Goal: Task Accomplishment & Management: Manage account settings

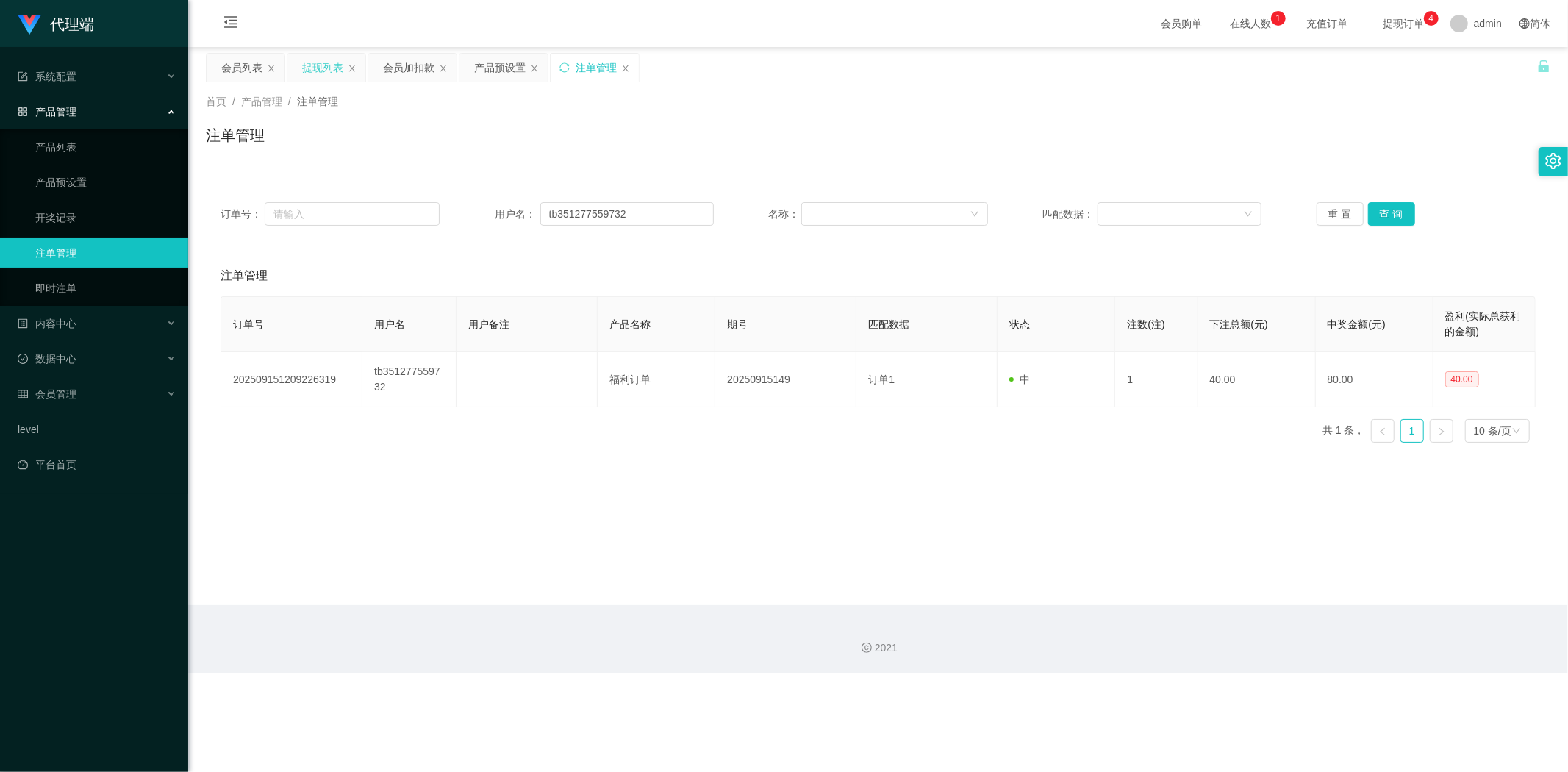
click at [300, 64] on div "提现列表" at bounding box center [327, 67] width 78 height 28
click at [318, 68] on div "提现列表" at bounding box center [322, 67] width 41 height 28
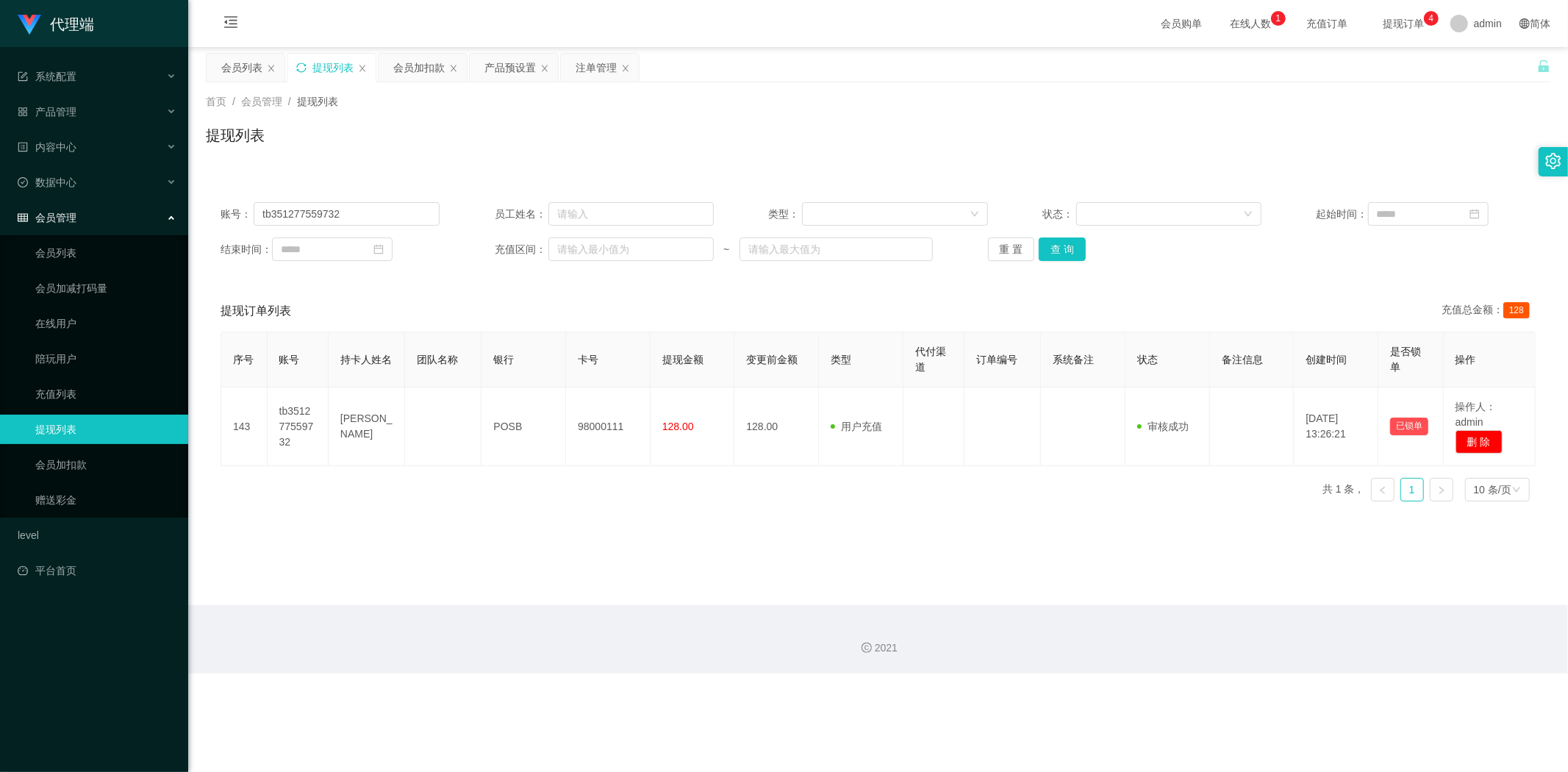
click at [298, 69] on icon "图标: sync" at bounding box center [301, 67] width 10 height 10
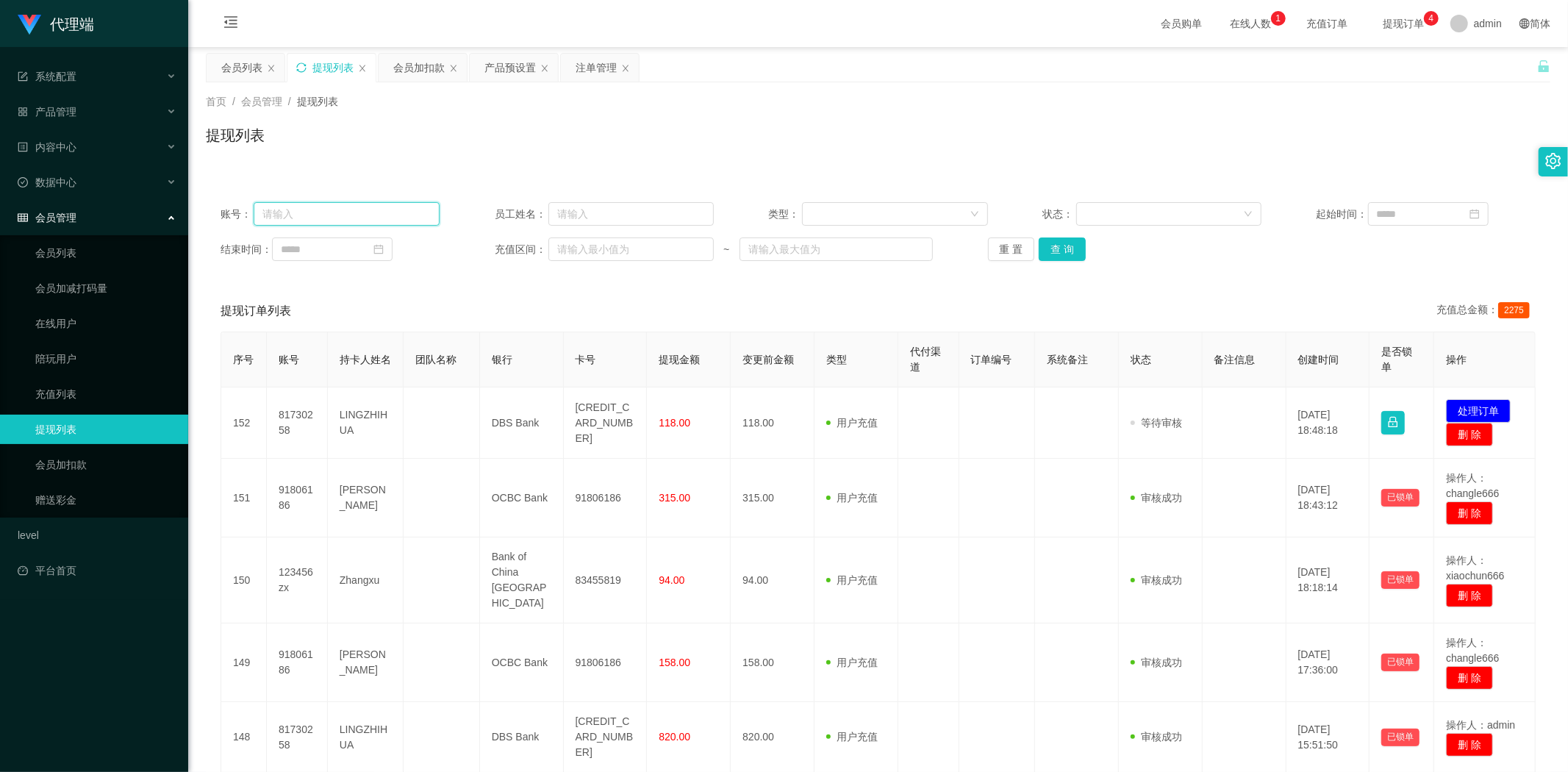
click at [354, 209] on input "text" at bounding box center [346, 214] width 186 height 24
paste input "tb351277559732"
type input "tb351277559732"
click at [1066, 243] on button "查 询" at bounding box center [1062, 249] width 47 height 24
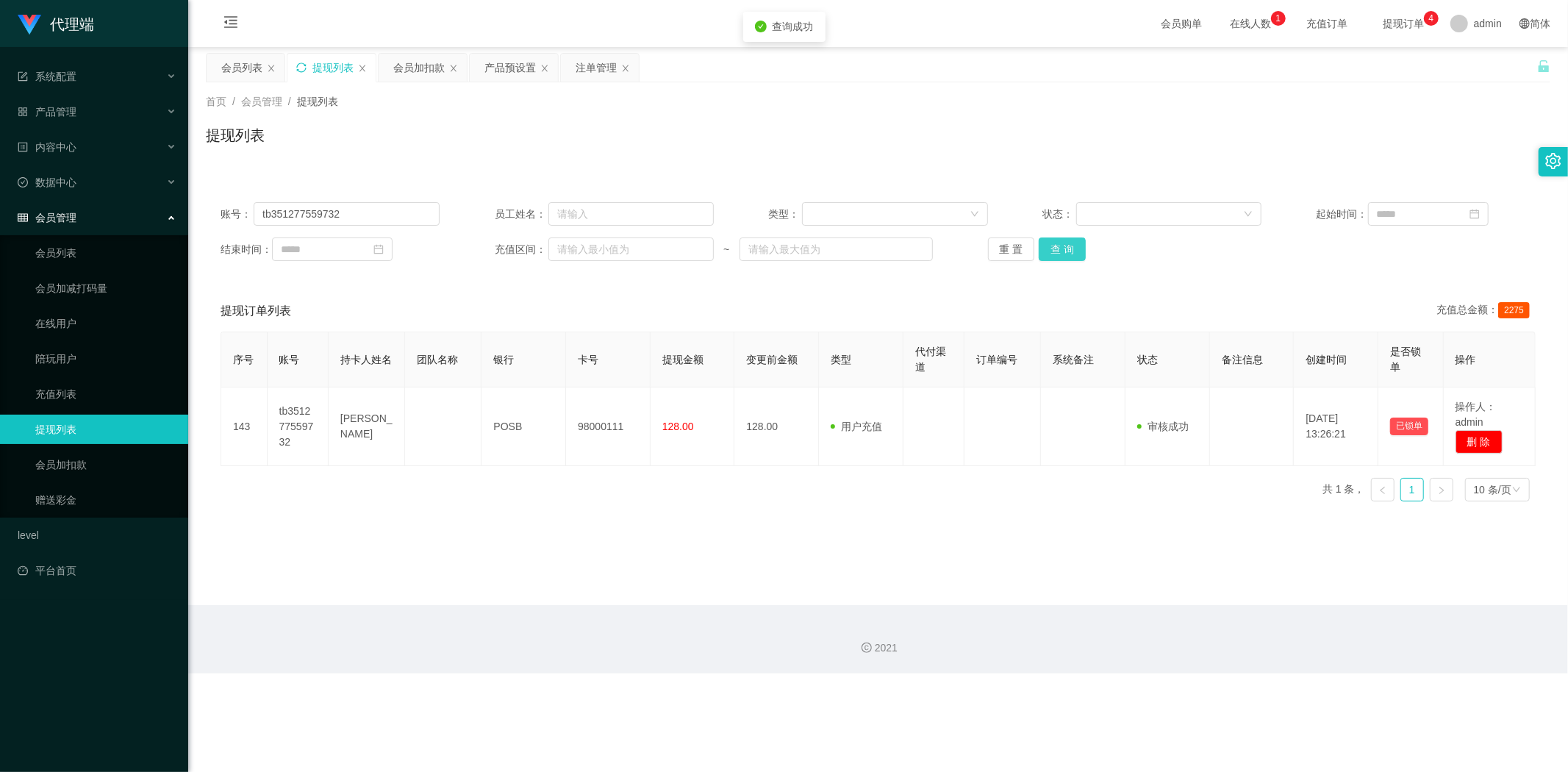
click at [1066, 243] on button "查 询" at bounding box center [1062, 249] width 47 height 24
click at [1045, 162] on div "首页 / 会员管理 / 提现列表 / 提现列表" at bounding box center [878, 126] width 1380 height 88
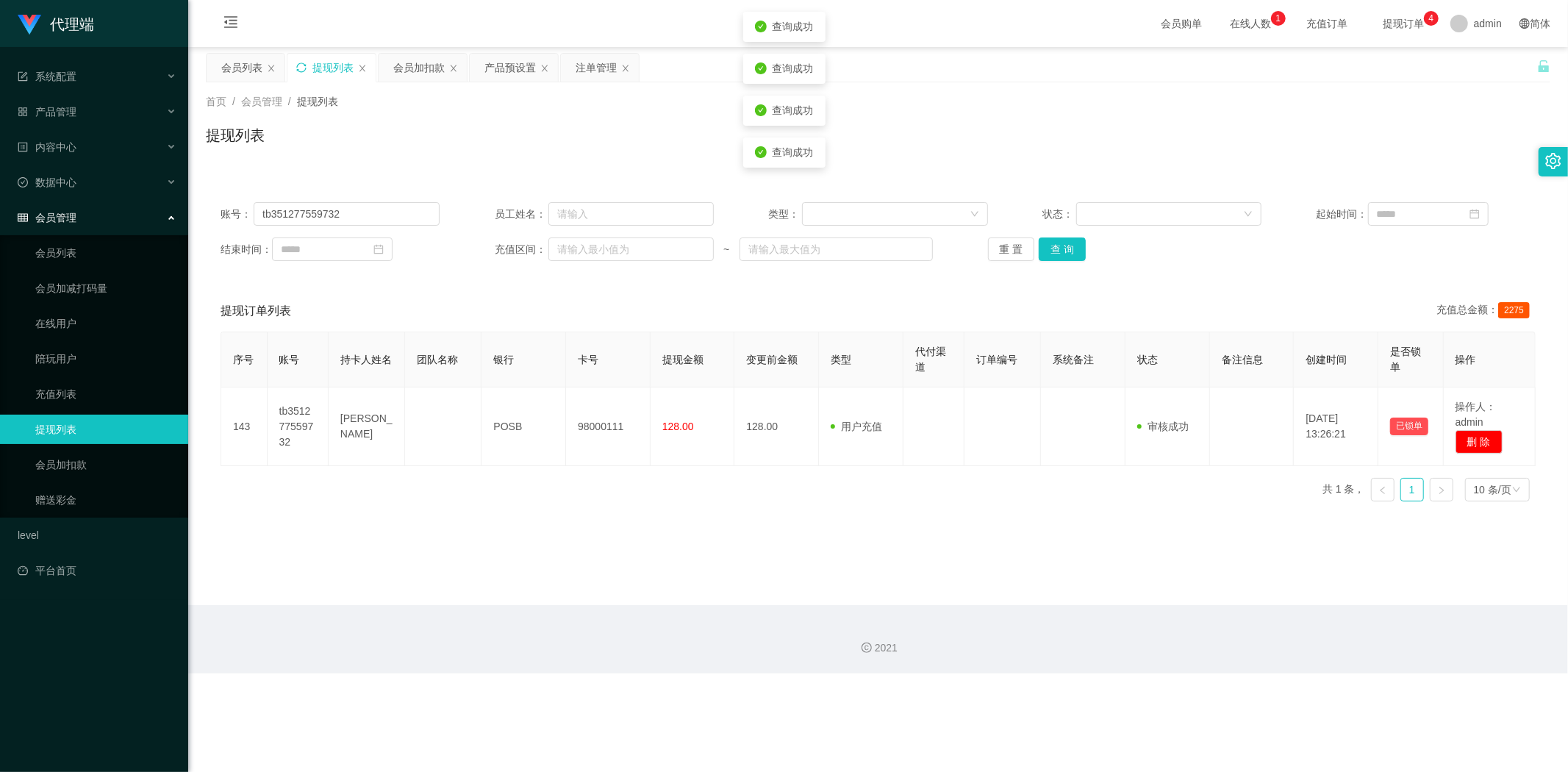
click at [417, 100] on div "首页 / 会员管理 / 提现列表 /" at bounding box center [877, 101] width 1344 height 15
click at [409, 72] on div "会员加扣款" at bounding box center [418, 67] width 52 height 28
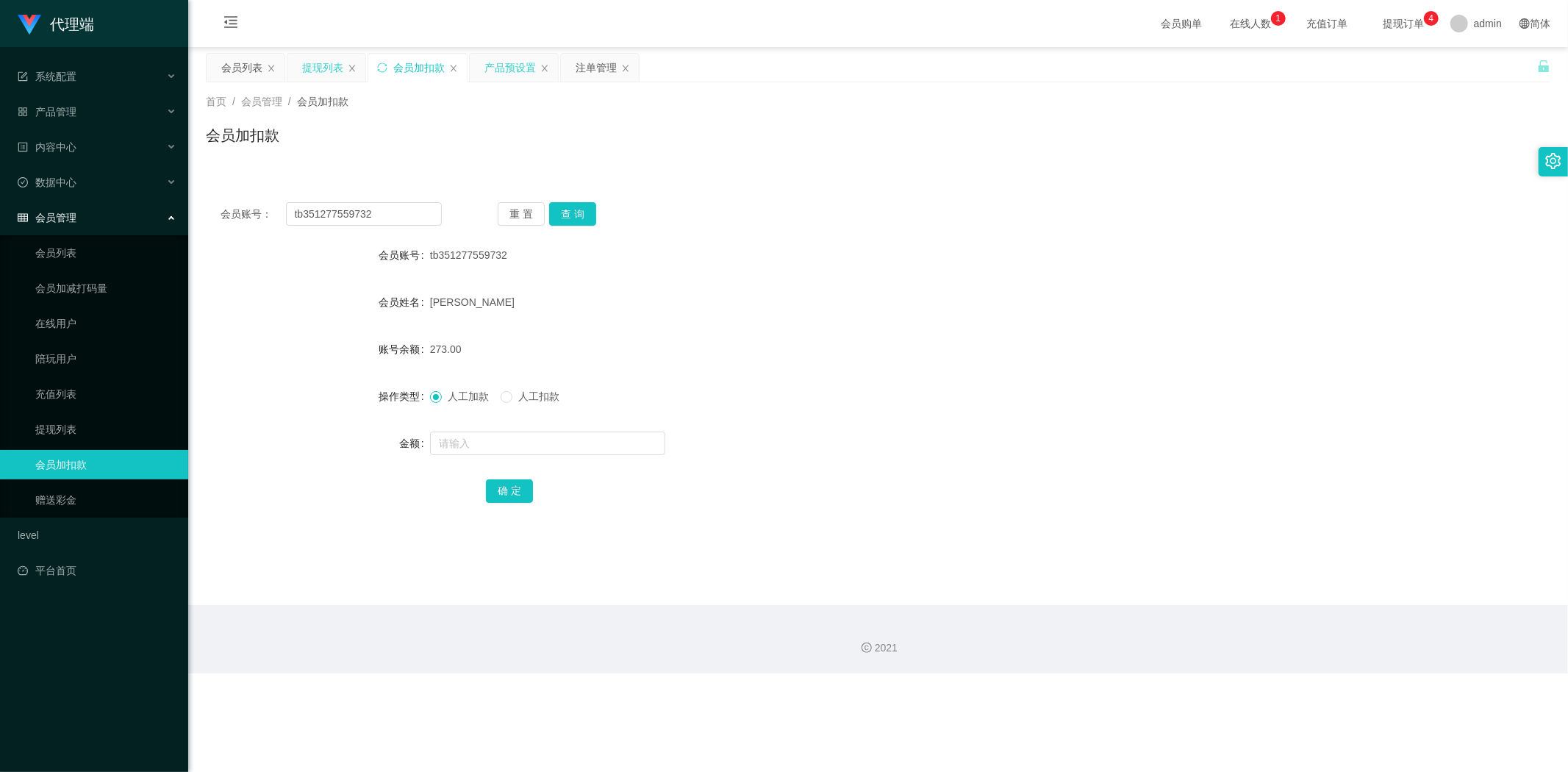
click at [508, 72] on div "产品预设置" at bounding box center [510, 67] width 52 height 28
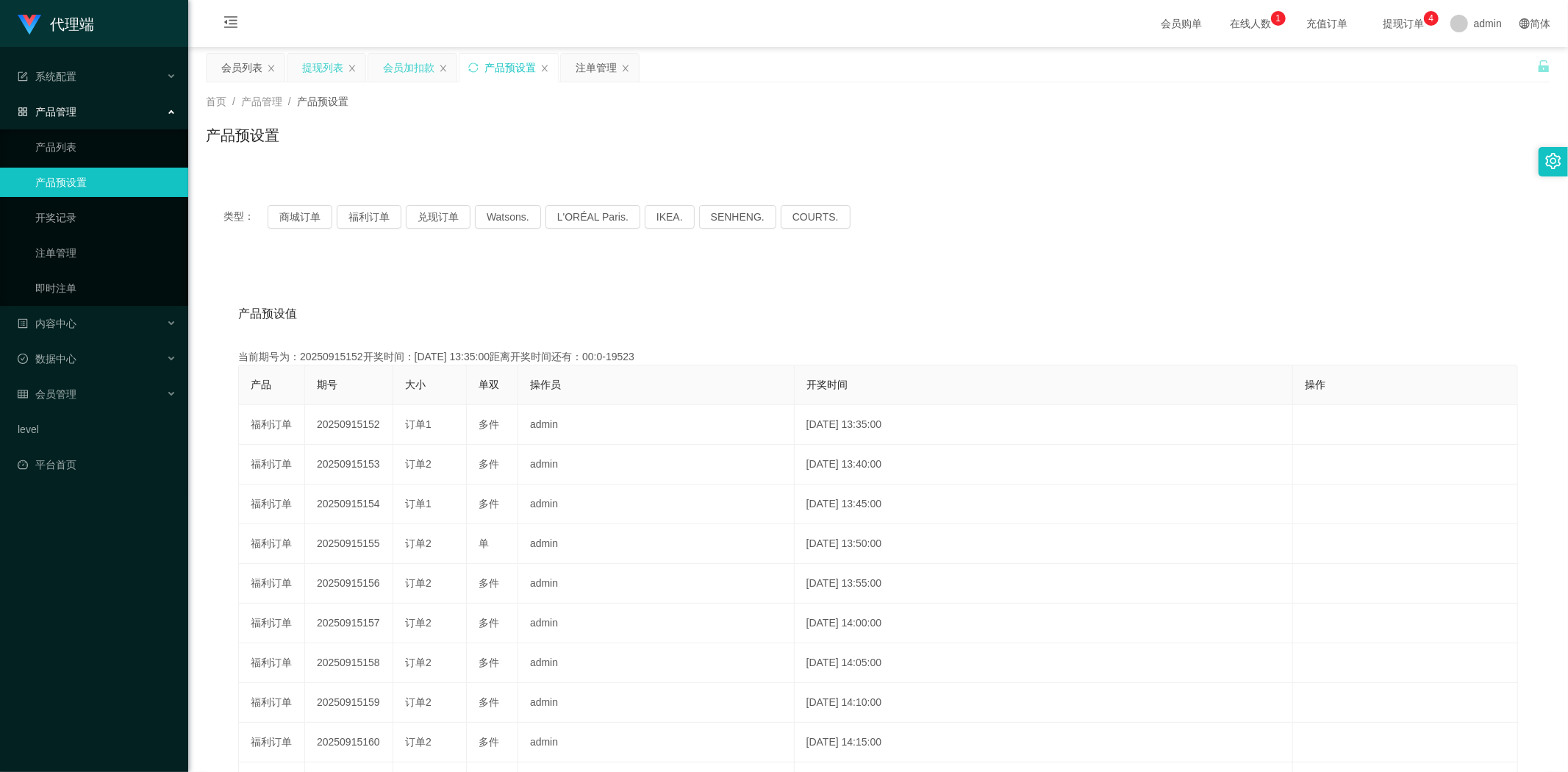
click at [409, 71] on div "会员加扣款" at bounding box center [408, 67] width 52 height 28
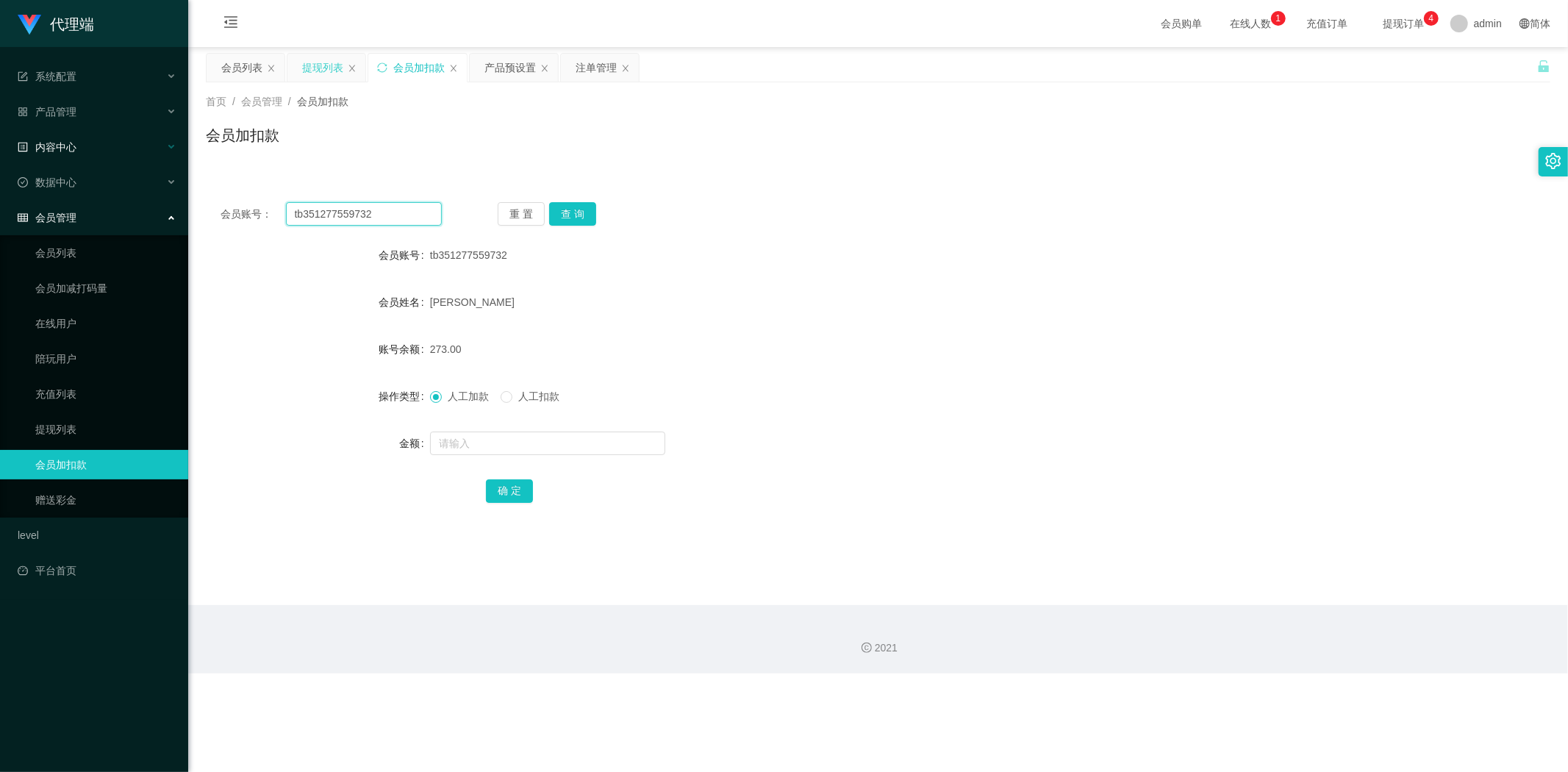
drag, startPoint x: 0, startPoint y: 144, endPoint x: 0, endPoint y: 131, distance: 13.0
click at [0, 131] on section "代理端 系统配置 系统配置列表 管理员列表 管理员分组 systemPays 产品管理 产品列表 产品预设置 开奖记录 注单管理 即时注单 内容中心 数据中心…" at bounding box center [784, 337] width 1568 height 673
click at [571, 202] on button "查 询" at bounding box center [573, 214] width 47 height 24
drag, startPoint x: 1328, startPoint y: 187, endPoint x: 1345, endPoint y: 186, distance: 17.0
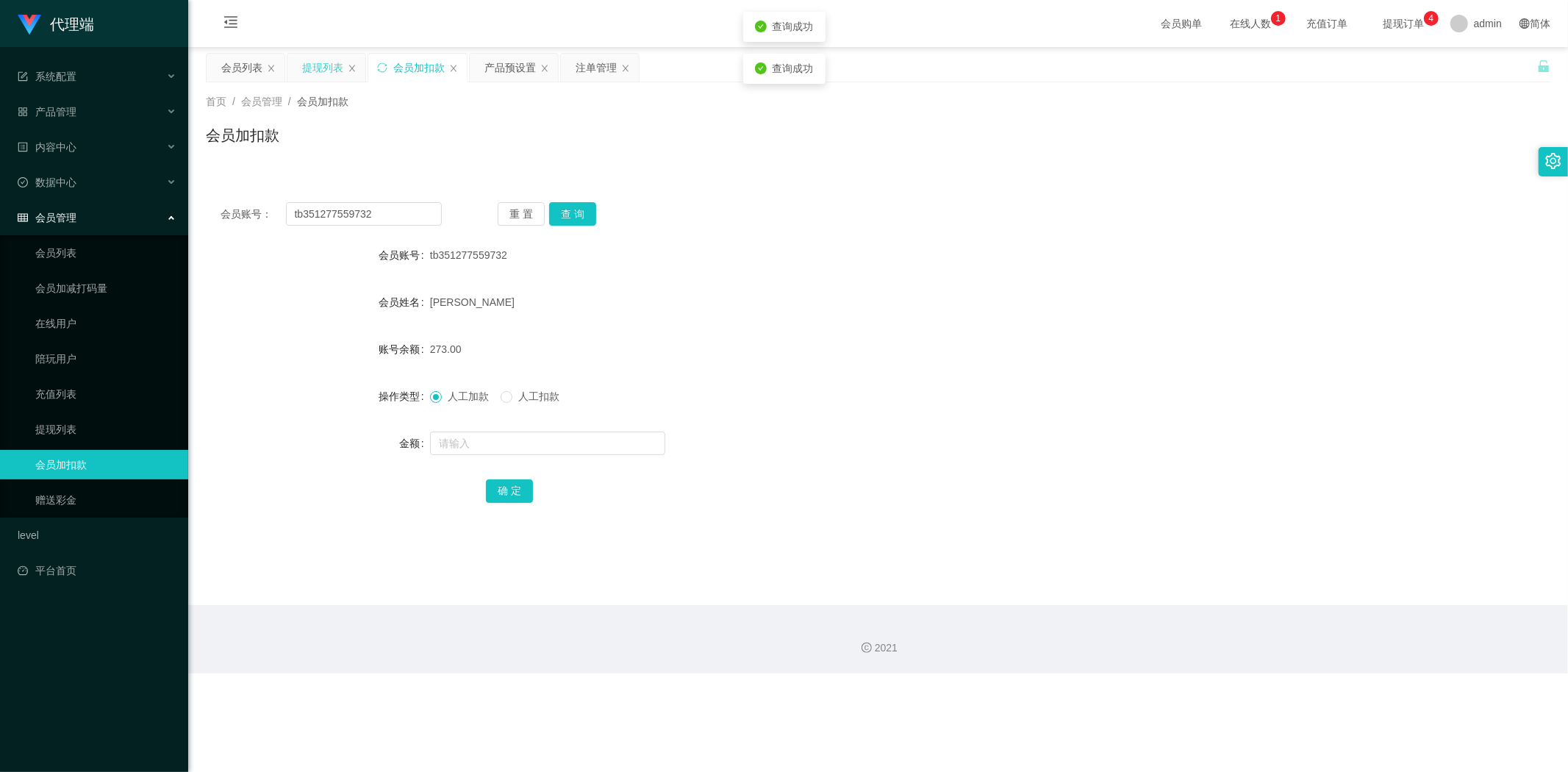
click at [1334, 187] on div "会员账号： tb351277559732 重 置 查 询 会员账号 tb351277559732 会员姓名 [PERSON_NAME] 账号余额 273.00…" at bounding box center [877, 362] width 1344 height 350
click at [624, 350] on div "273.00" at bounding box center [822, 348] width 784 height 29
drag, startPoint x: 968, startPoint y: 319, endPoint x: 1406, endPoint y: 23, distance: 528.6
click at [980, 318] on form "会员账号 tb351277559732 会员姓名 [PERSON_NAME] 账号余额 273.00 操作类型 人工加款 人工扣款 金额 确 定" at bounding box center [877, 373] width 1344 height 264
click at [554, 211] on button "查 询" at bounding box center [573, 214] width 47 height 24
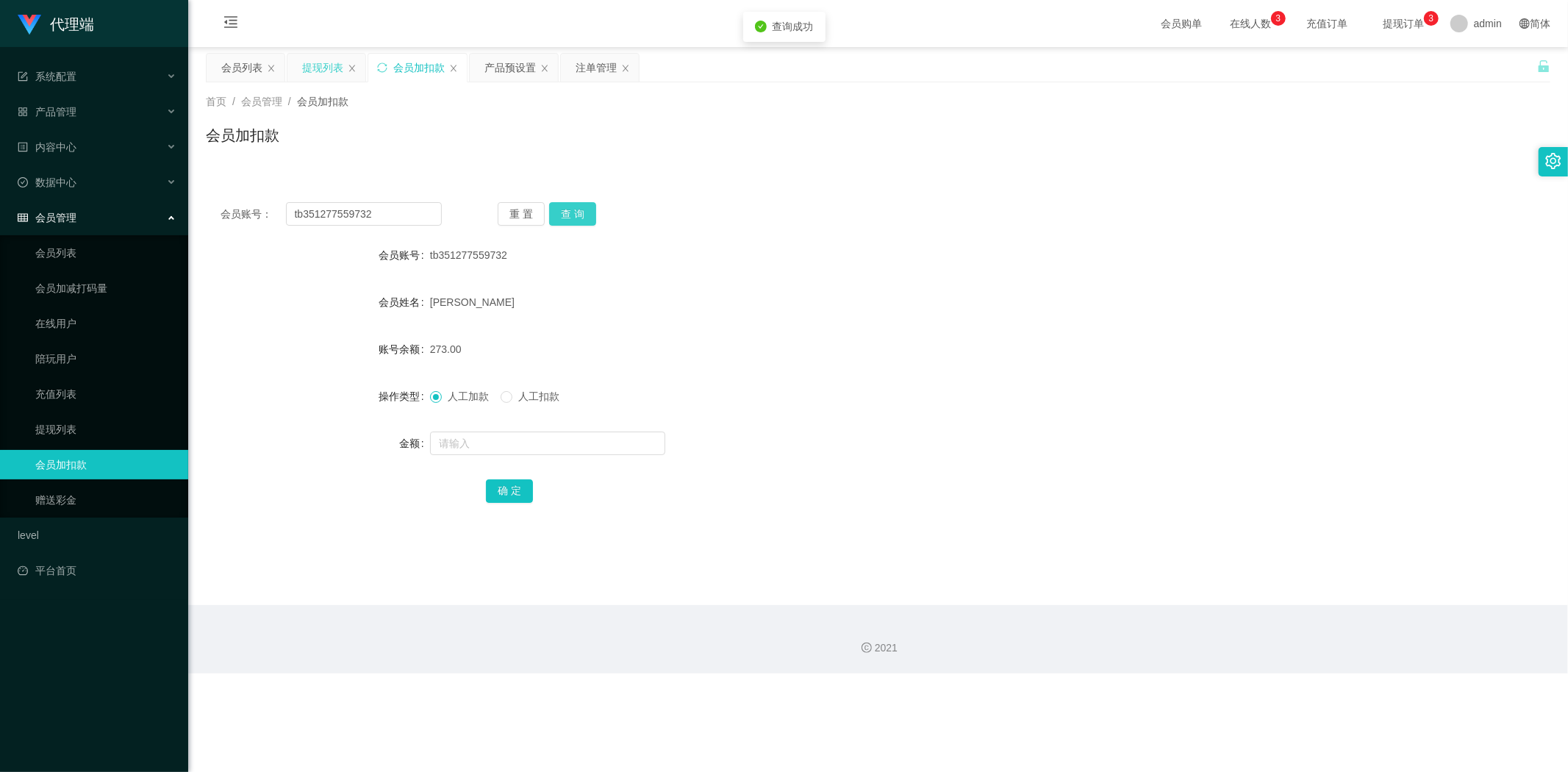
click at [563, 206] on button "查 询" at bounding box center [573, 214] width 47 height 24
click at [854, 182] on div "会员账号： tb351277559732 重 置 查 询 会员账号 tb351277559732 会员姓名 [PERSON_NAME] 账号余额 273.00…" at bounding box center [877, 354] width 1344 height 367
click at [1180, 140] on div "会员加扣款" at bounding box center [877, 140] width 1344 height 33
click at [566, 214] on button "查 询" at bounding box center [573, 214] width 47 height 24
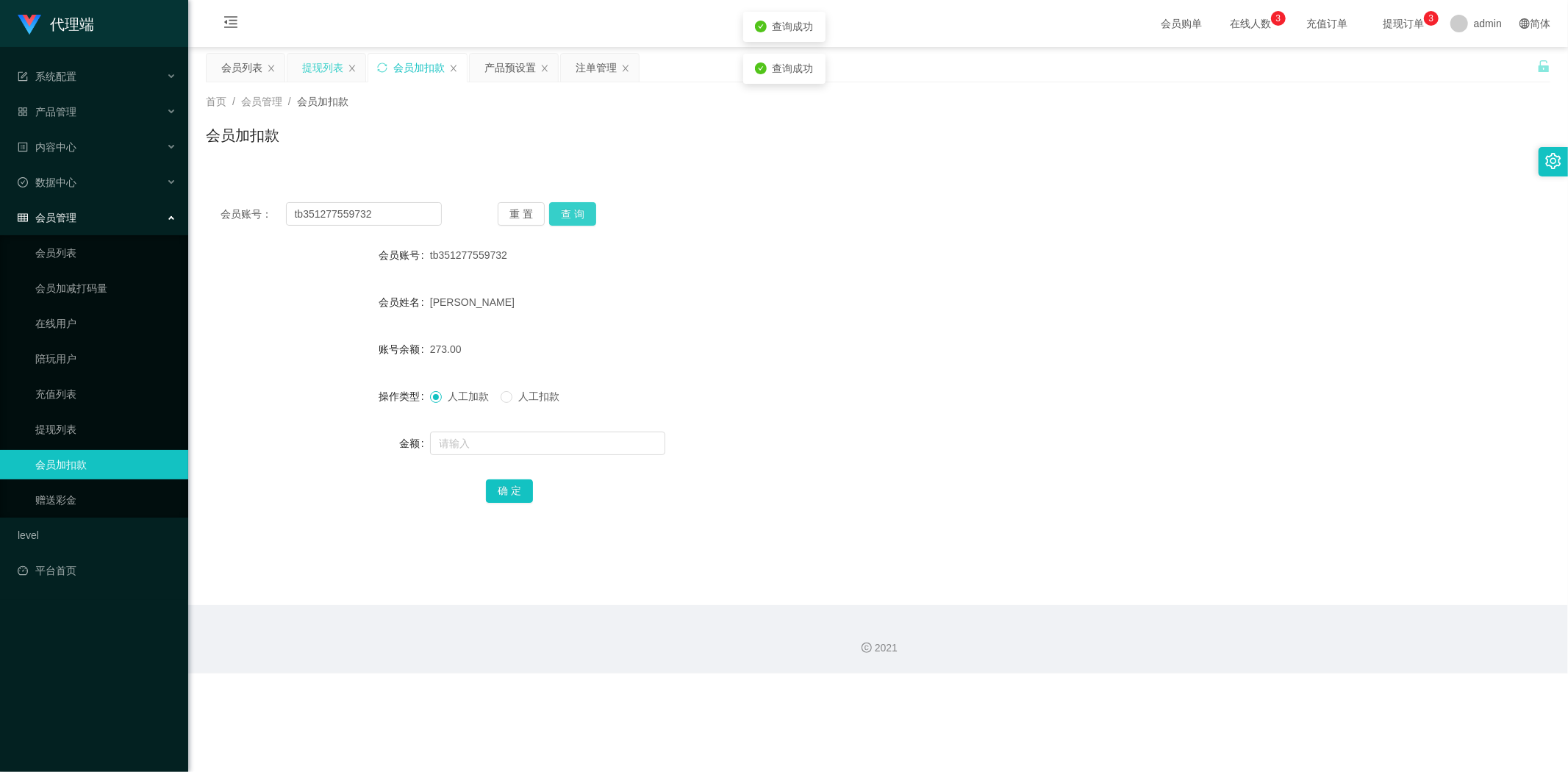
click at [566, 214] on button "查 询" at bounding box center [573, 214] width 47 height 24
click at [1061, 194] on div "会员账号： tb351277559732 重 置 查 询 会员账号 tb351277559732 会员姓名 [PERSON_NAME] 账号余额 273.00…" at bounding box center [877, 362] width 1344 height 350
click at [305, 369] on form "会员账号 tb351277559732 会员姓名 [PERSON_NAME] 账号余额 273.00 操作类型 人工加款 人工扣款 金额 确 定" at bounding box center [877, 373] width 1344 height 264
click at [578, 209] on button "查 询" at bounding box center [573, 214] width 47 height 24
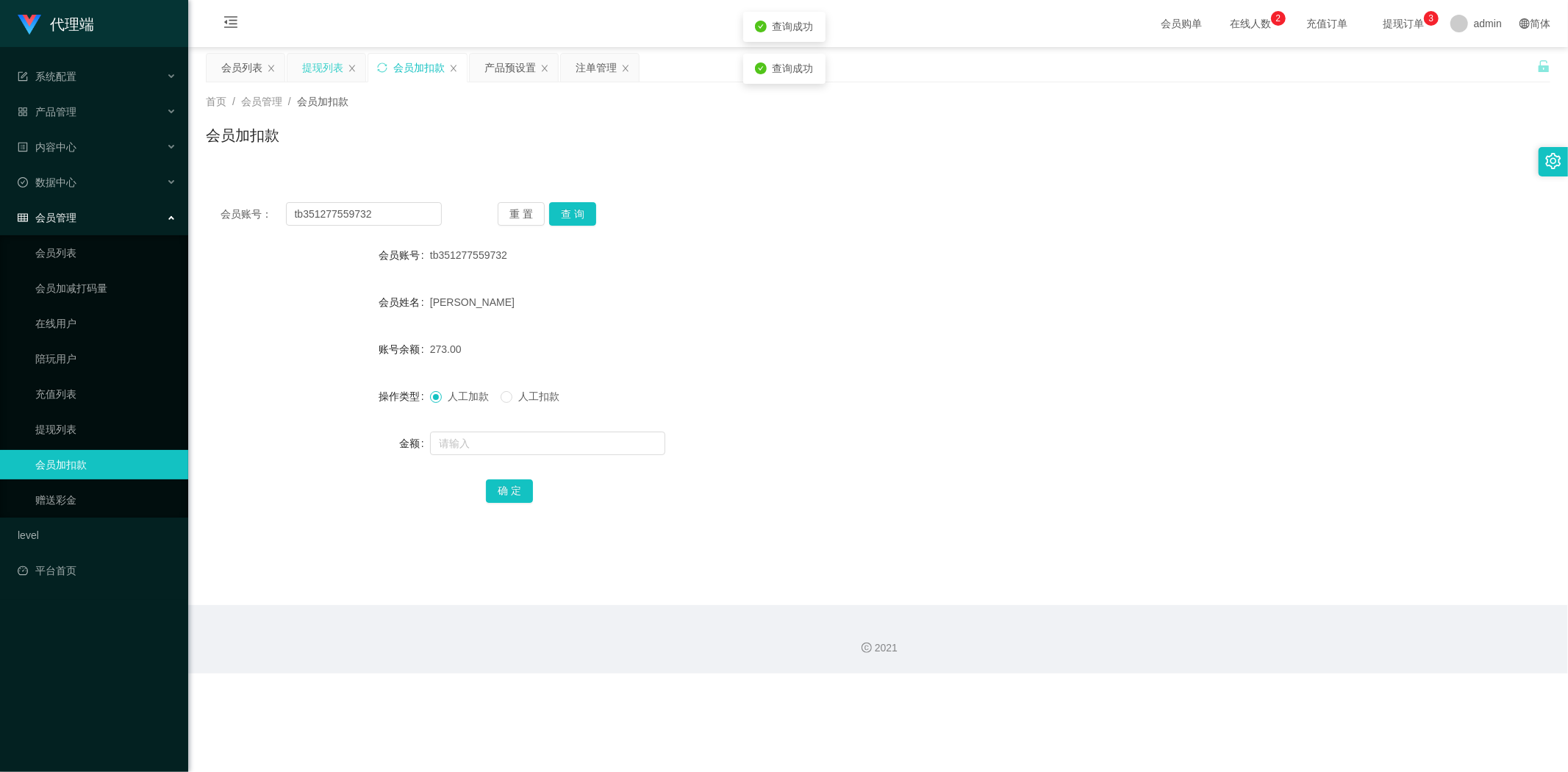
click at [431, 138] on div "会员加扣款" at bounding box center [877, 140] width 1344 height 33
click at [386, 67] on icon "图标: sync" at bounding box center [382, 67] width 10 height 10
click at [589, 71] on div "注单管理" at bounding box center [596, 67] width 41 height 28
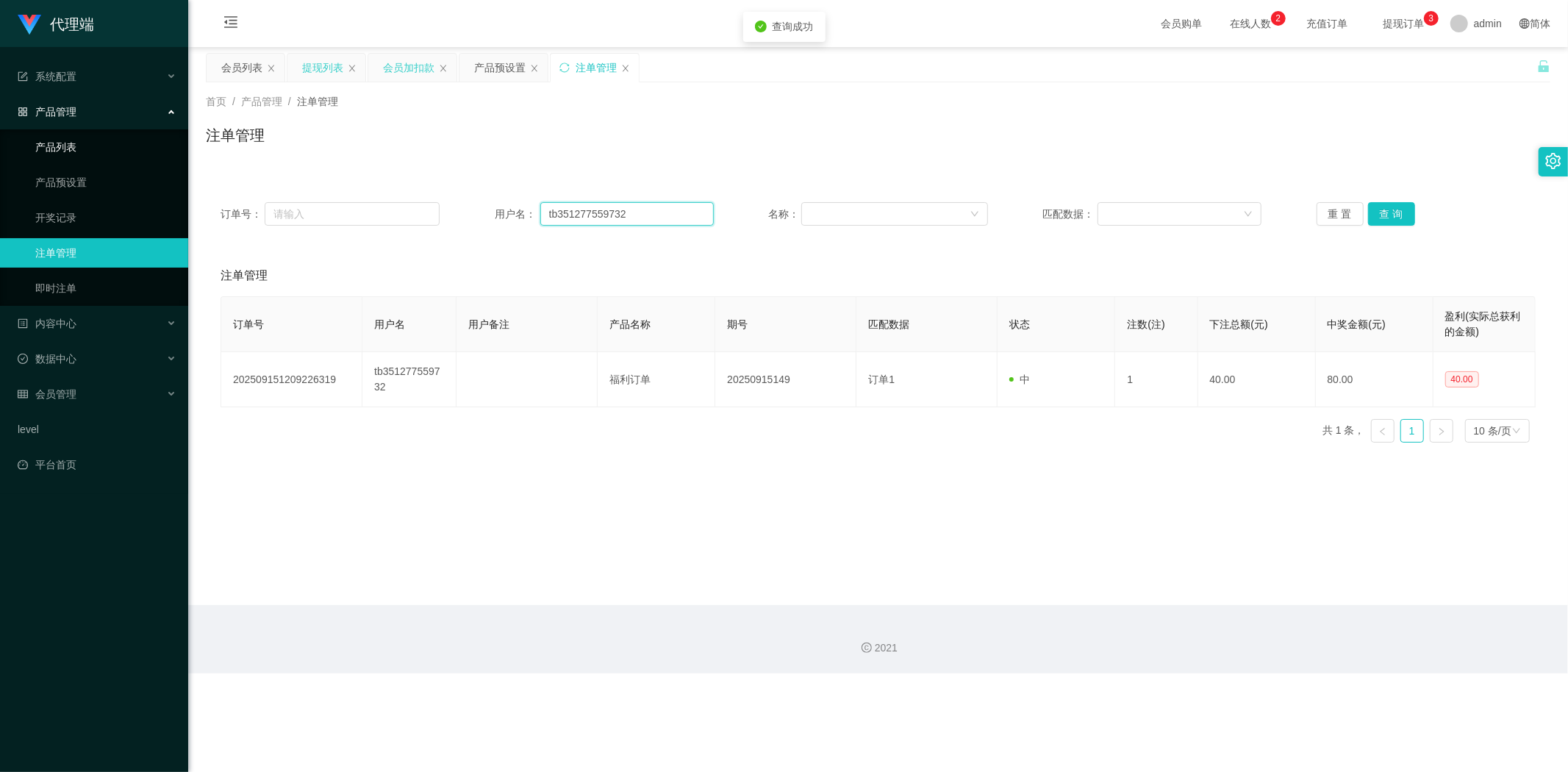
drag, startPoint x: 664, startPoint y: 217, endPoint x: 0, endPoint y: 157, distance: 666.7
click at [0, 157] on section "代理端 系统配置 系统配置列表 管理员列表 管理员分组 systemPays 产品管理 产品列表 产品预设置 开奖记录 注单管理 即时注单 内容中心 数据中心…" at bounding box center [784, 337] width 1568 height 673
click at [325, 69] on div "提现列表" at bounding box center [322, 67] width 41 height 28
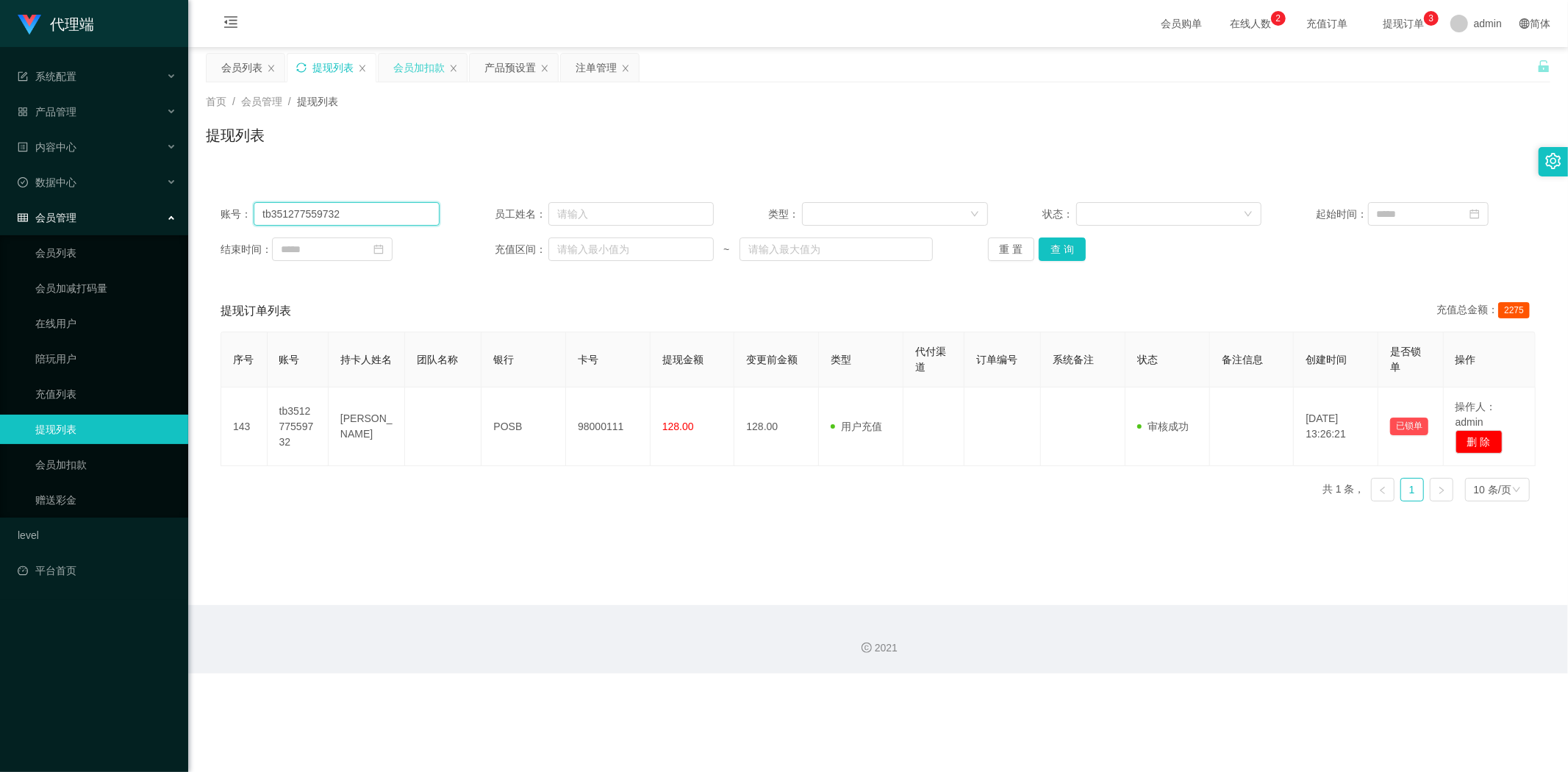
drag, startPoint x: 358, startPoint y: 219, endPoint x: 0, endPoint y: 207, distance: 358.2
click at [0, 207] on section "代理端 系统配置 系统配置列表 管理员列表 管理员分组 systemPays 产品管理 产品列表 产品预设置 开奖记录 注单管理 即时注单 内容中心 数据中心…" at bounding box center [784, 337] width 1568 height 673
click at [1067, 244] on button "查 询" at bounding box center [1062, 249] width 47 height 24
click at [1315, 174] on div "账号： tb351277559732 员工姓名： 类型： 状态： 起始时间： 结束时间： 充值区间： ~ 重 置 查 询 提现订单列表 充值总金额： 2275…" at bounding box center [877, 341] width 1344 height 343
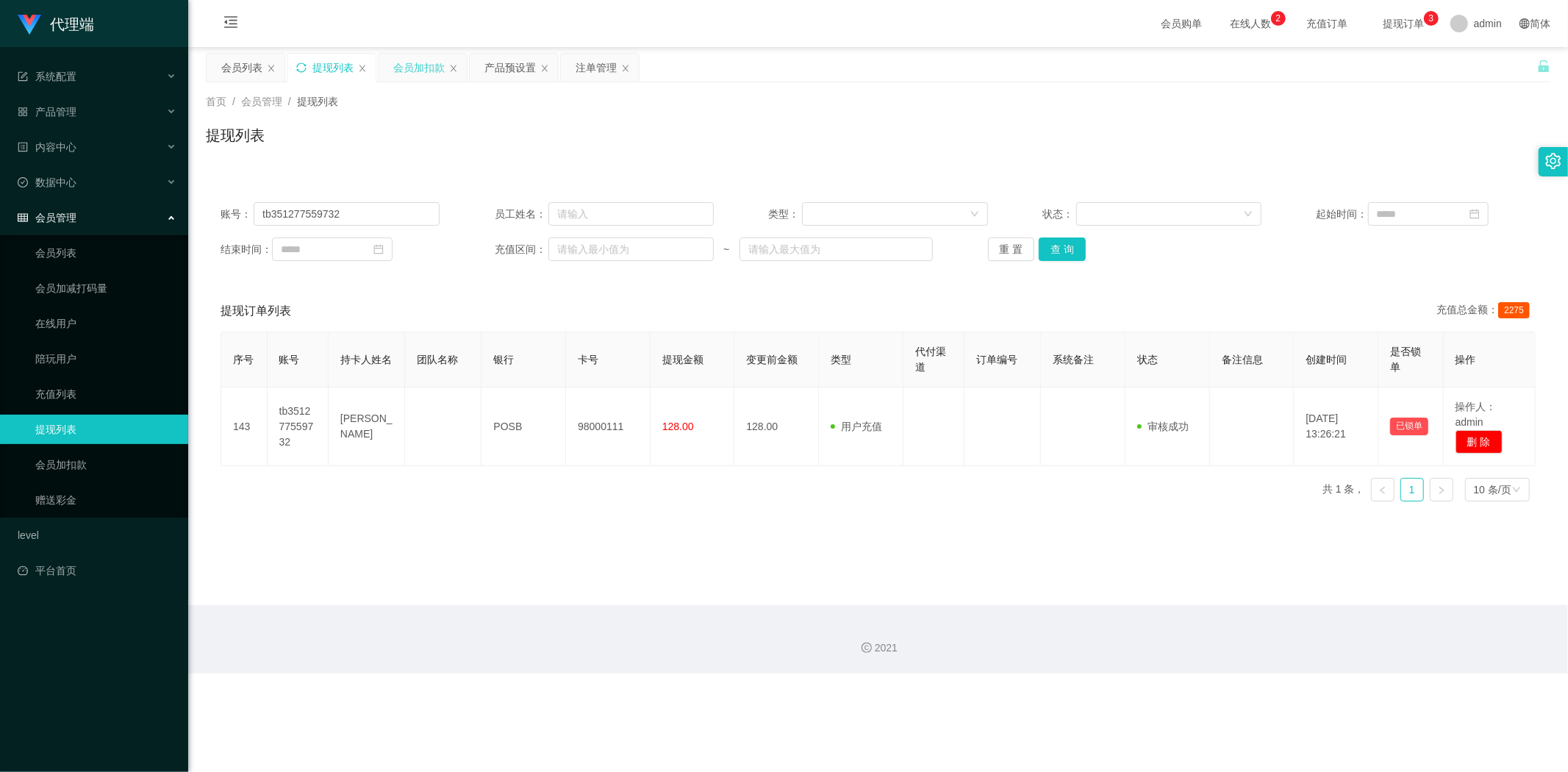
click at [296, 62] on icon "图标: sync" at bounding box center [301, 67] width 10 height 10
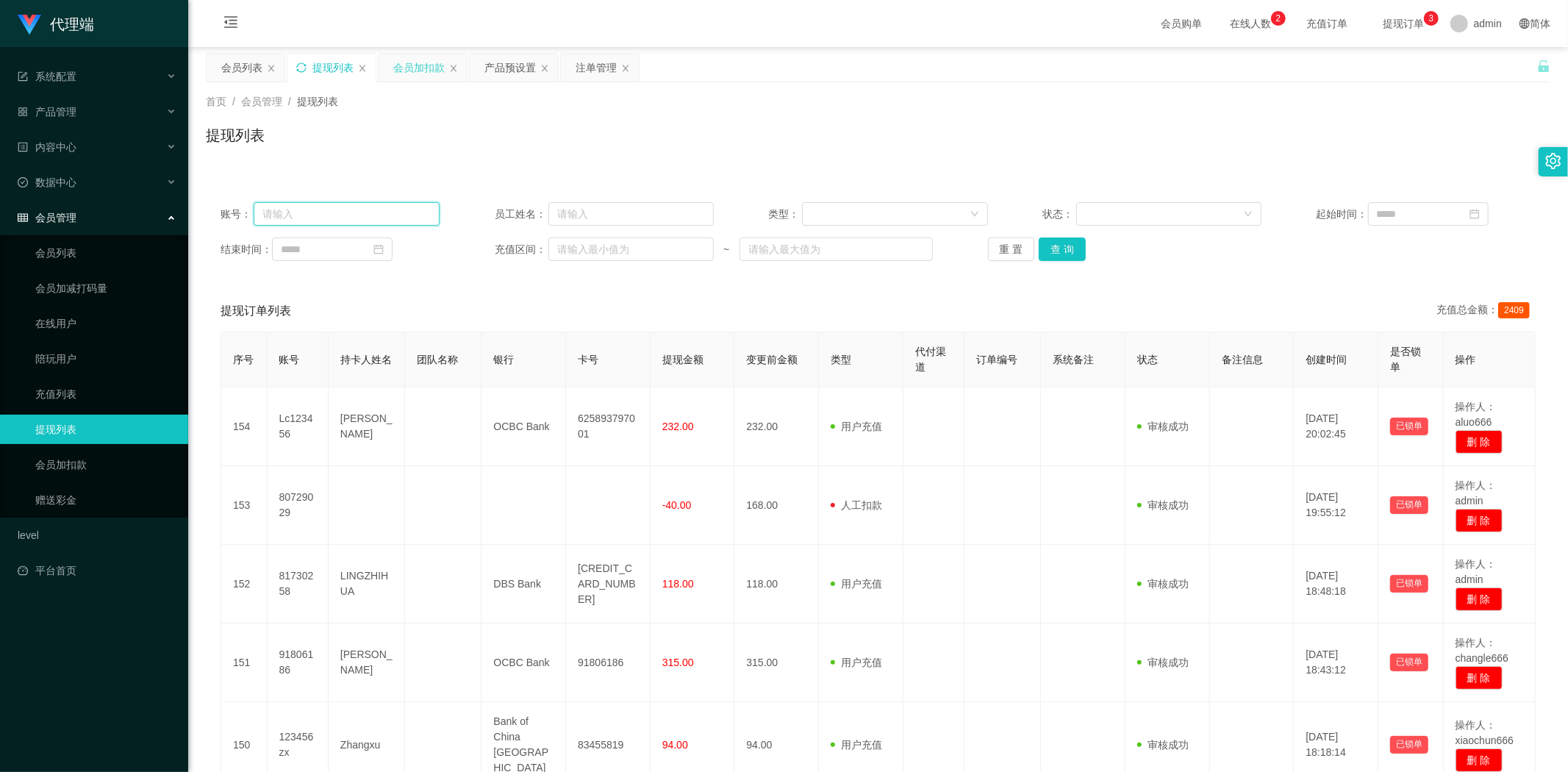
click at [349, 210] on input "text" at bounding box center [346, 214] width 186 height 24
paste input "tb351277559732"
type input "tb351277559732"
click at [1066, 245] on button "查 询" at bounding box center [1062, 249] width 47 height 24
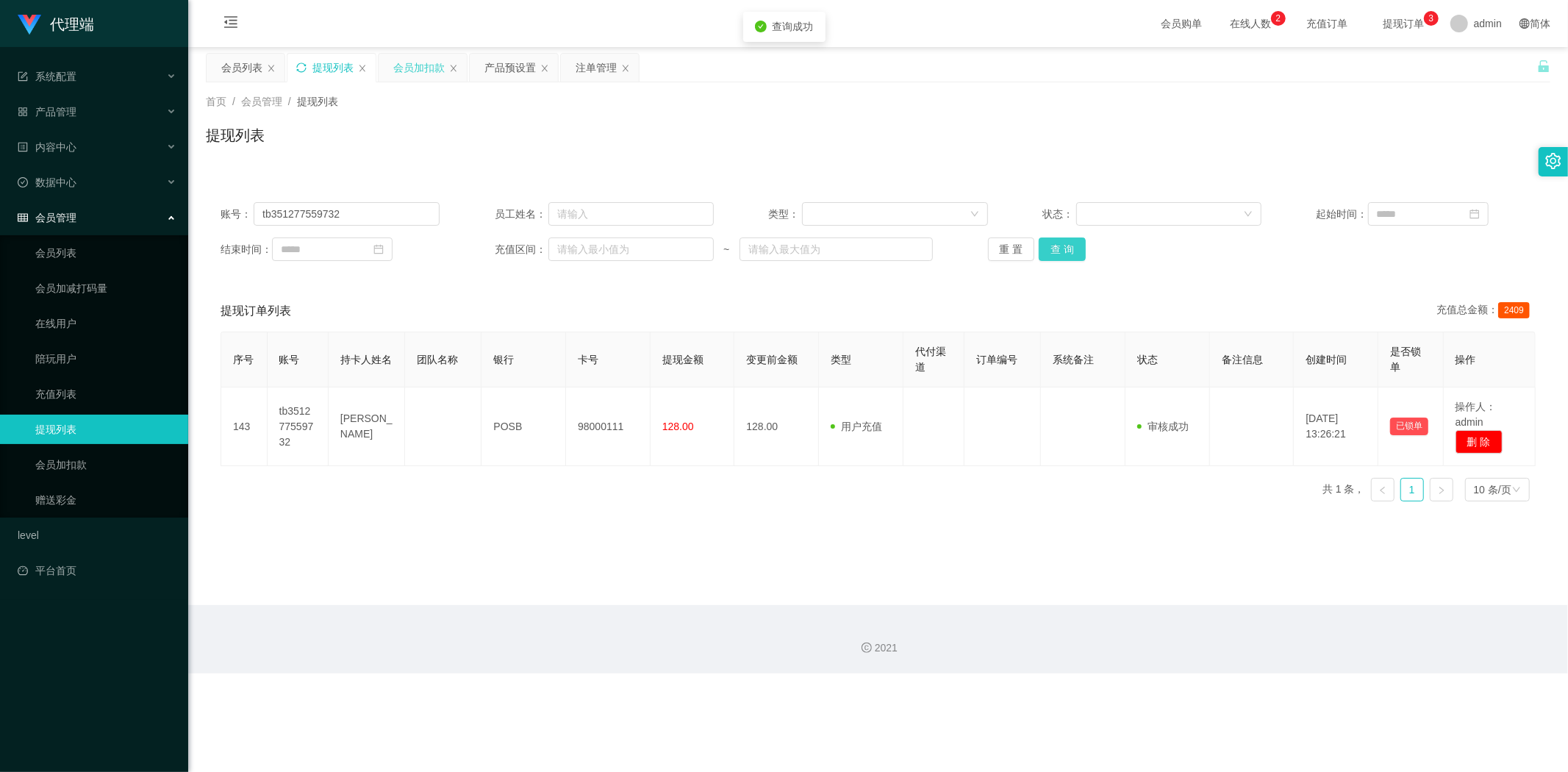
click at [1066, 245] on button "查 询" at bounding box center [1062, 249] width 47 height 24
click at [1398, 136] on div "提现列表" at bounding box center [877, 140] width 1344 height 33
click at [416, 71] on div "会员加扣款" at bounding box center [418, 67] width 52 height 28
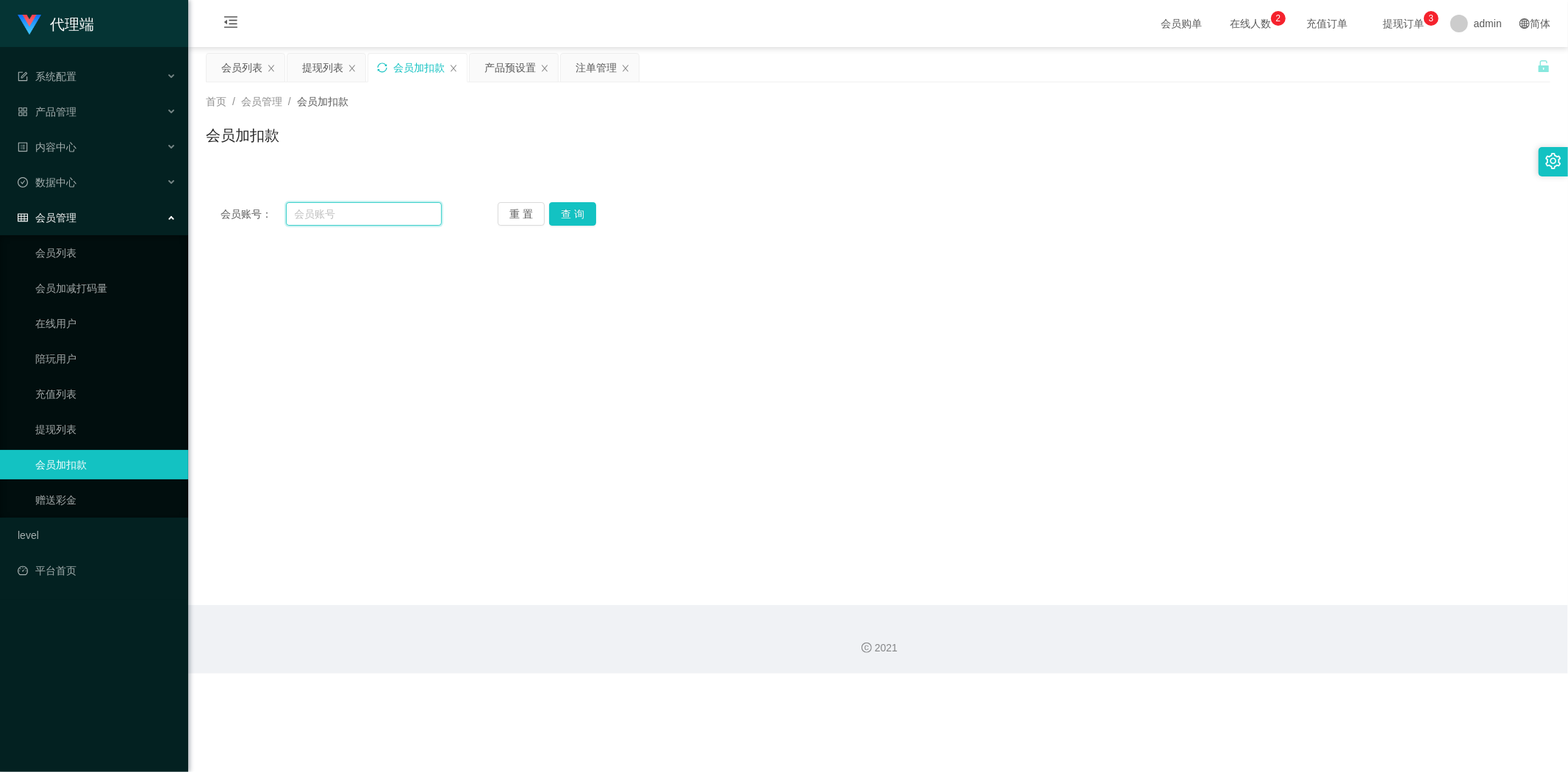
drag, startPoint x: 366, startPoint y: 218, endPoint x: 319, endPoint y: 217, distance: 47.0
click at [319, 217] on input "text" at bounding box center [364, 214] width 157 height 24
paste input "tb351277559732"
type input "tb351277559732"
click at [573, 222] on button "查 询" at bounding box center [573, 214] width 47 height 24
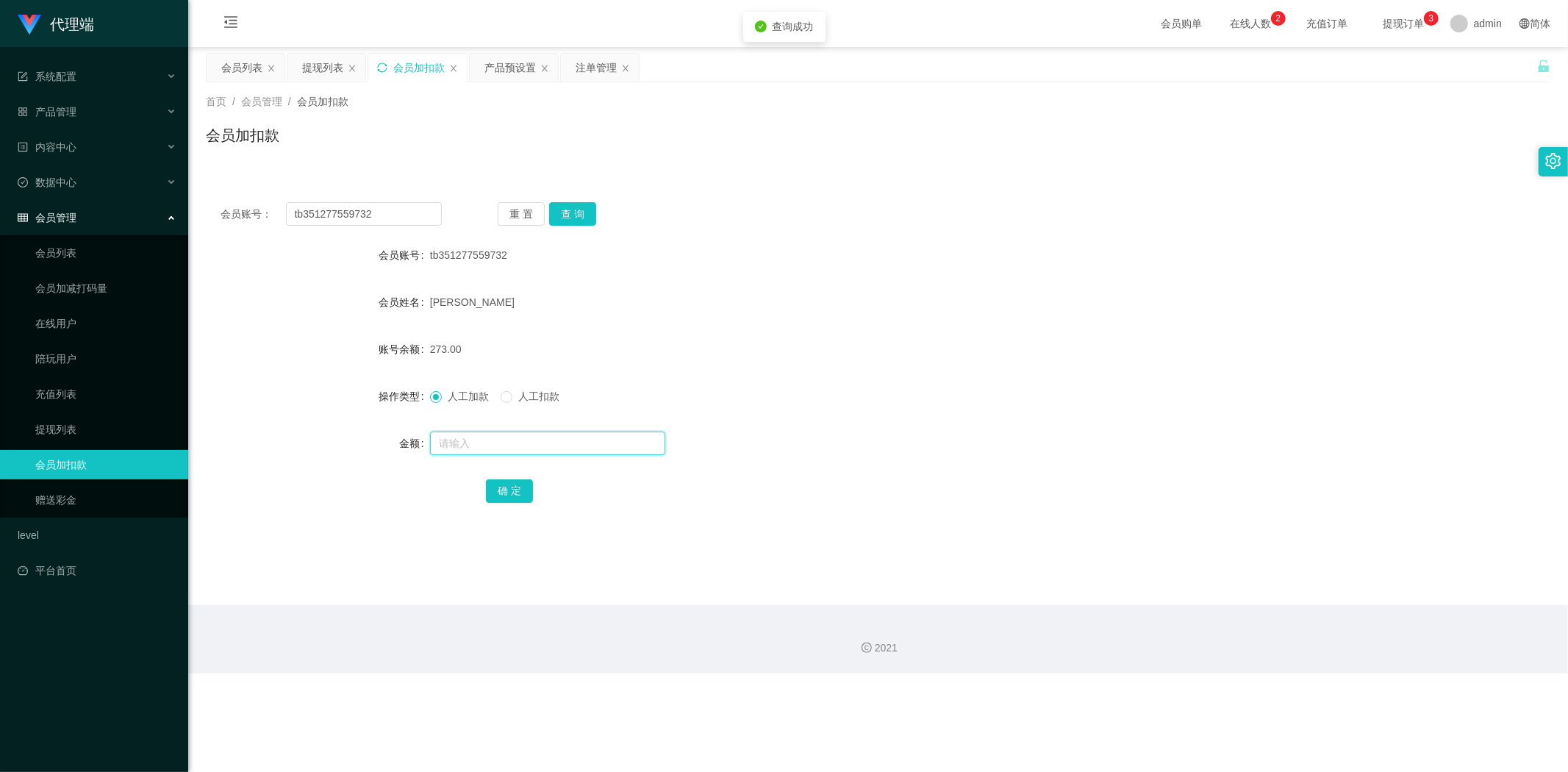
click at [479, 443] on input "text" at bounding box center [548, 443] width 235 height 24
type input "40"
click at [523, 487] on button "确 定" at bounding box center [510, 491] width 47 height 24
click at [898, 384] on div "人工加款 人工扣款" at bounding box center [822, 396] width 784 height 29
